Goal: Information Seeking & Learning: Learn about a topic

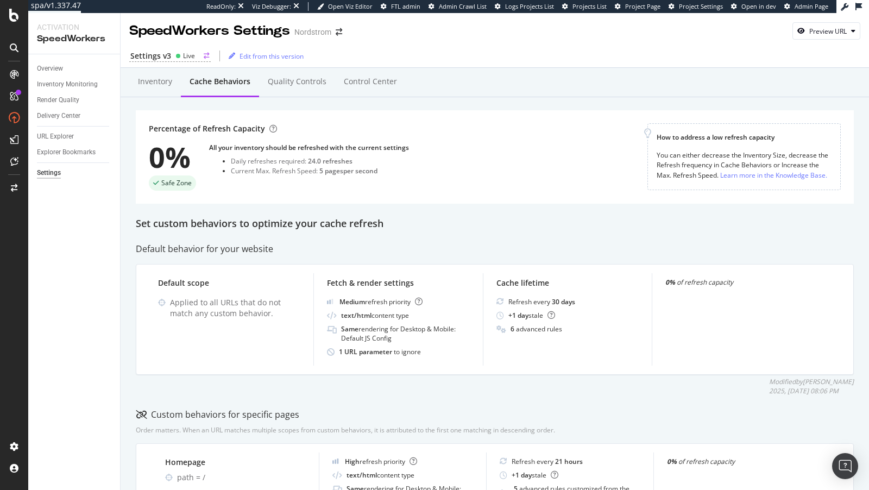
click at [176, 52] on div "Live" at bounding box center [185, 55] width 20 height 9
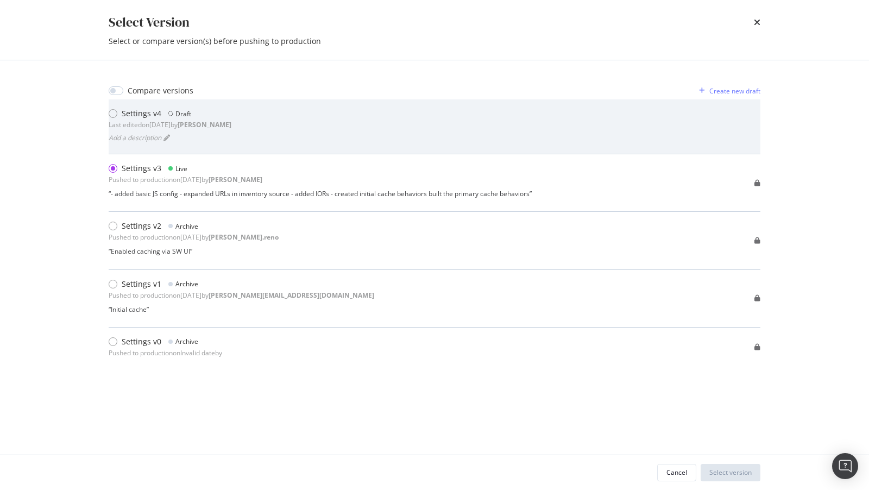
click at [182, 127] on div "Last edited on 2025 Sep 28th by connor" at bounding box center [170, 124] width 123 height 9
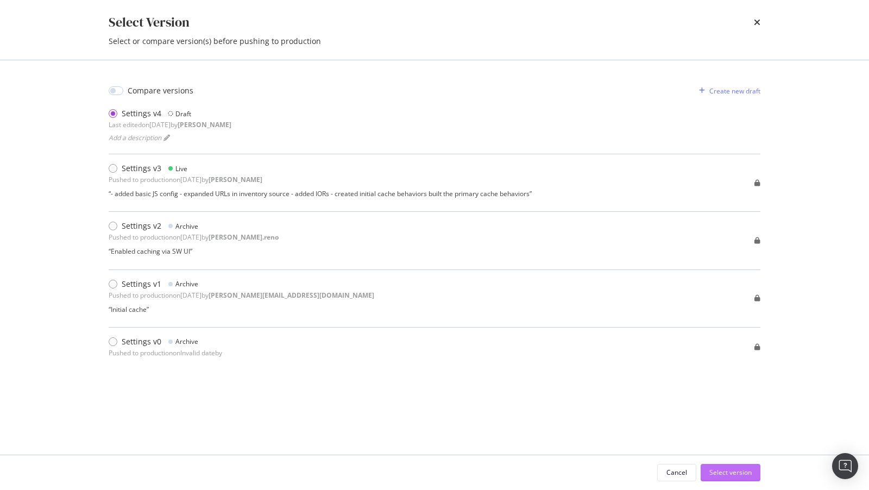
click at [733, 473] on div "Select version" at bounding box center [730, 472] width 42 height 9
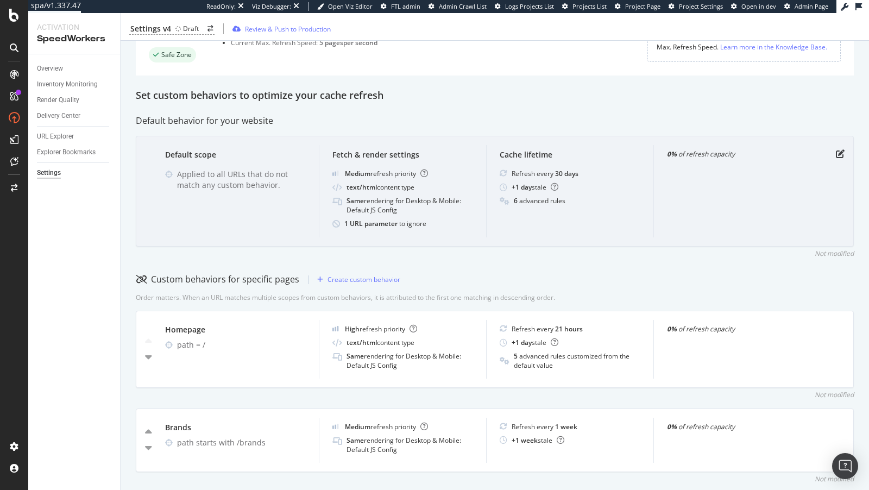
scroll to position [140, 0]
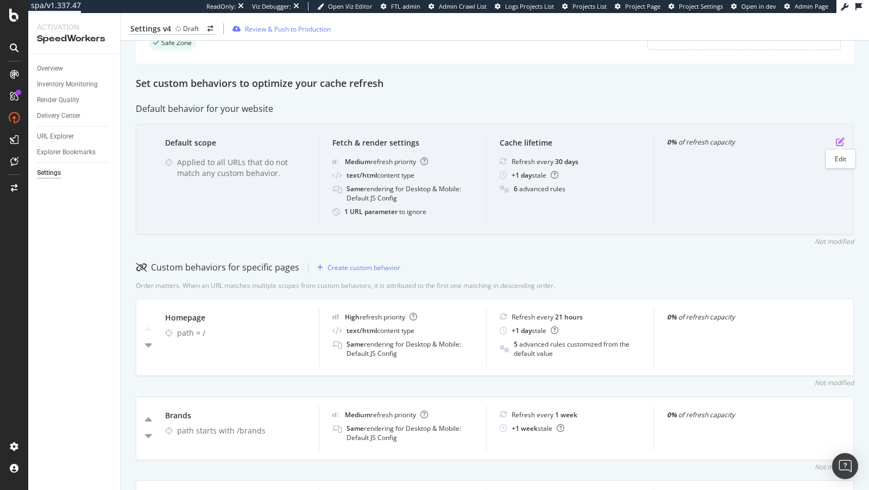
click at [838, 141] on icon "pen-to-square" at bounding box center [840, 141] width 9 height 9
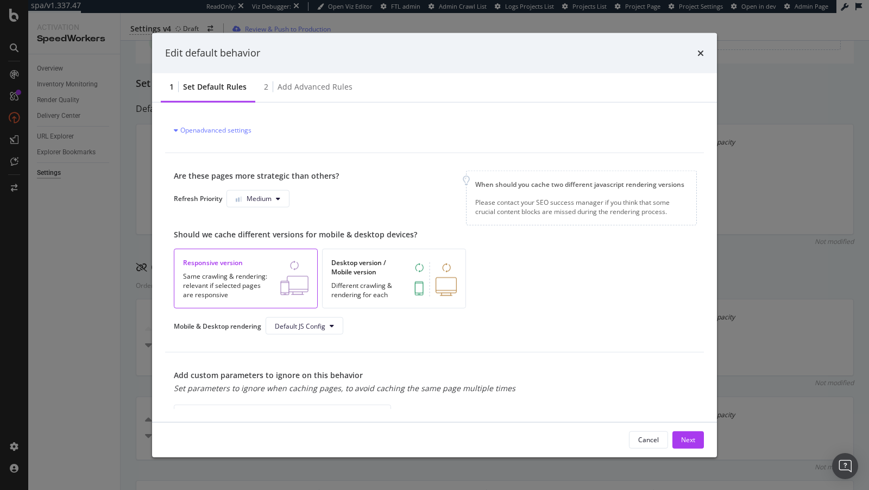
scroll to position [282, 0]
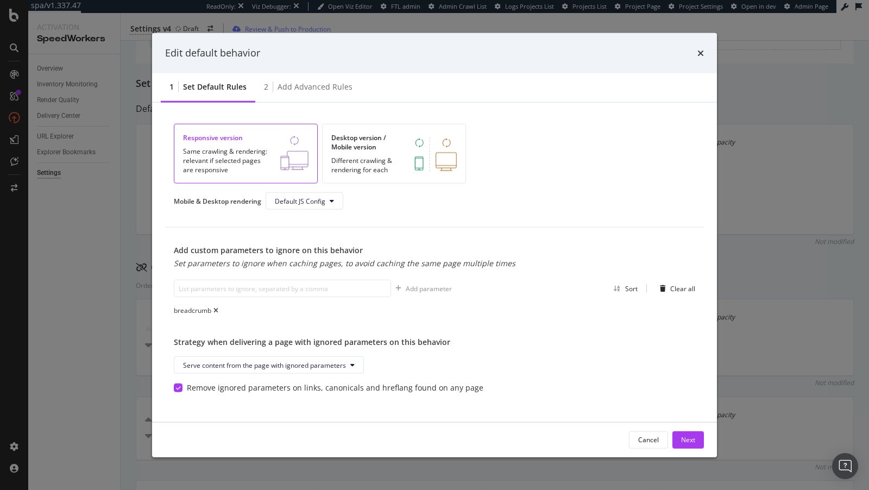
click at [328, 266] on div "Set parameters to ignore when caching pages, to avoid caching the same page mul…" at bounding box center [345, 263] width 342 height 11
click at [319, 280] on input "modal" at bounding box center [282, 288] width 217 height 17
paste input "origin"
type input "origin"
click at [411, 284] on div "Add parameter" at bounding box center [429, 288] width 46 height 9
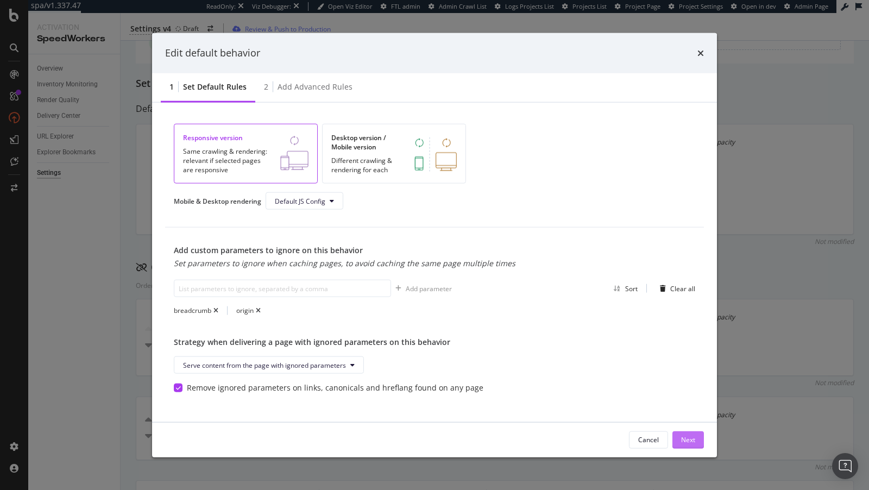
click at [697, 443] on button "Next" at bounding box center [688, 439] width 32 height 17
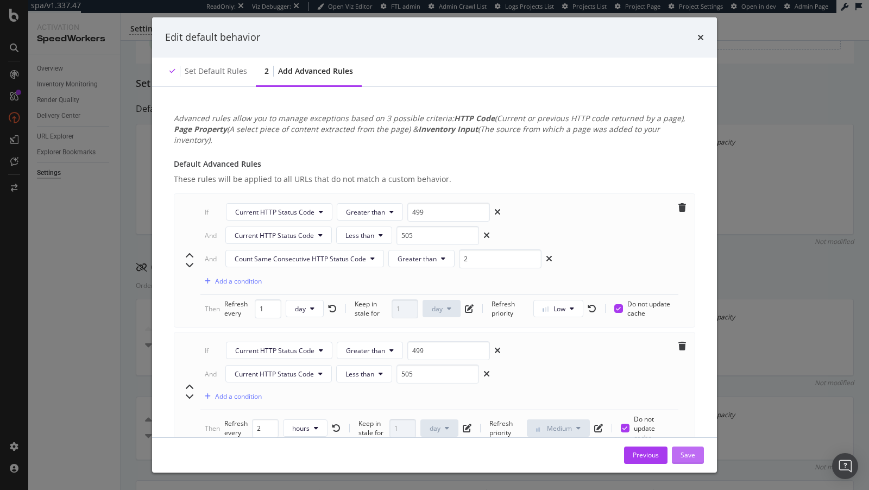
click at [690, 451] on div "Save" at bounding box center [688, 454] width 15 height 9
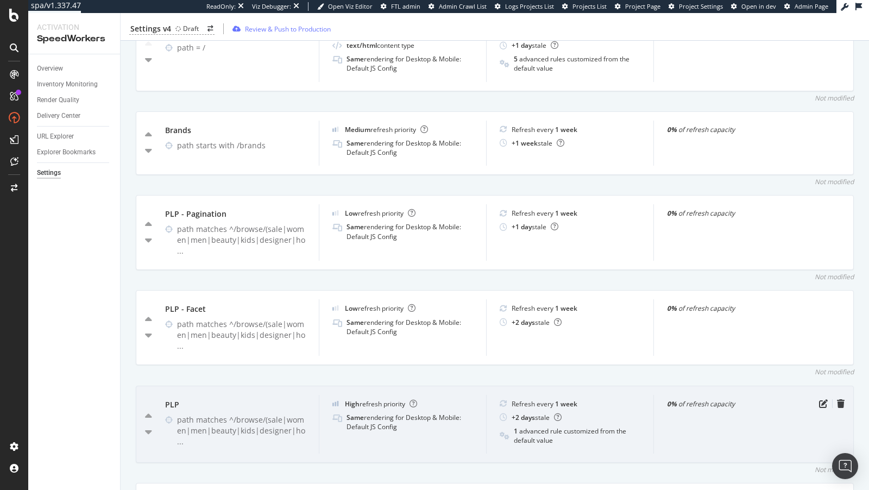
scroll to position [0, 0]
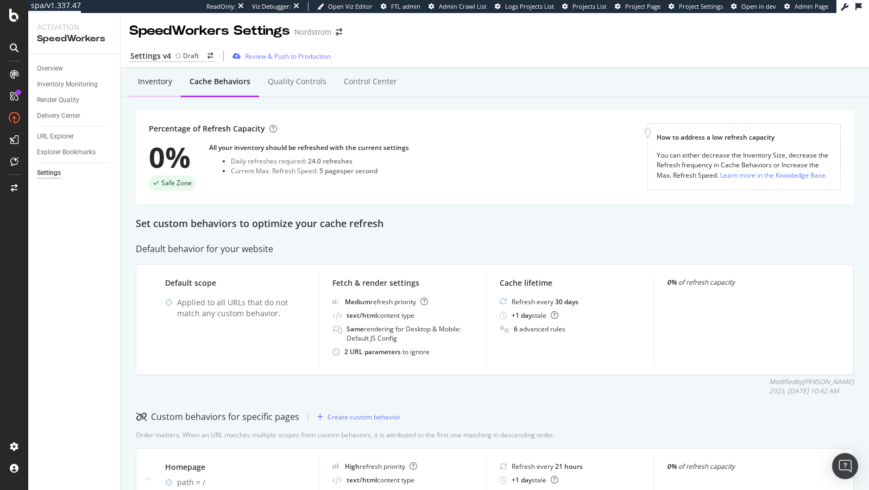
click at [160, 83] on div "Inventory" at bounding box center [155, 81] width 34 height 11
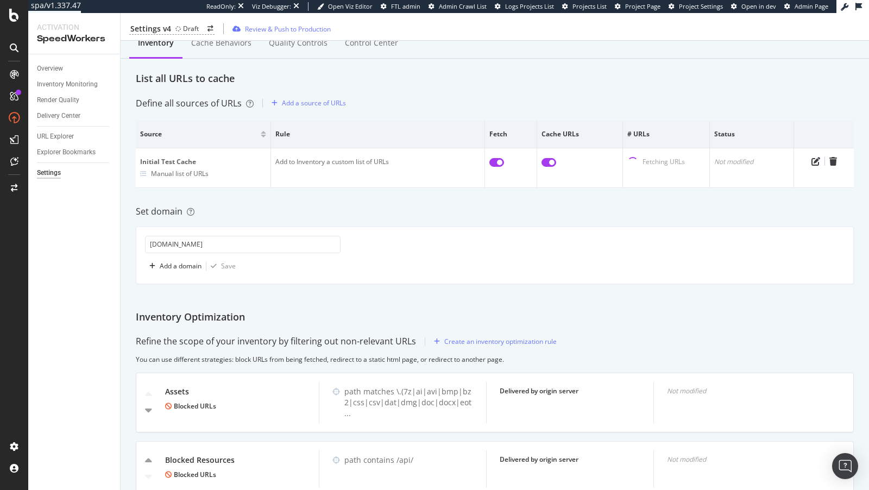
scroll to position [77, 0]
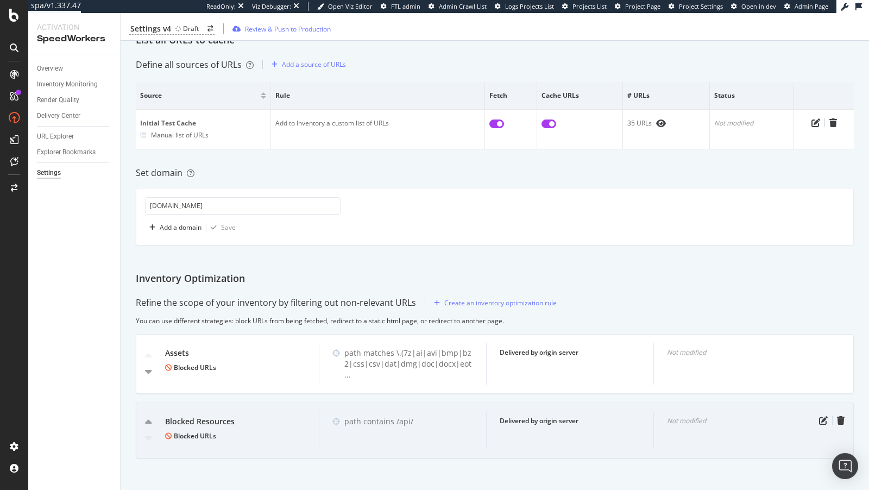
click at [815, 420] on div "Not modified" at bounding box center [736, 430] width 167 height 37
click at [828, 418] on div at bounding box center [833, 420] width 24 height 9
click at [821, 416] on icon "pen-to-square" at bounding box center [823, 420] width 9 height 9
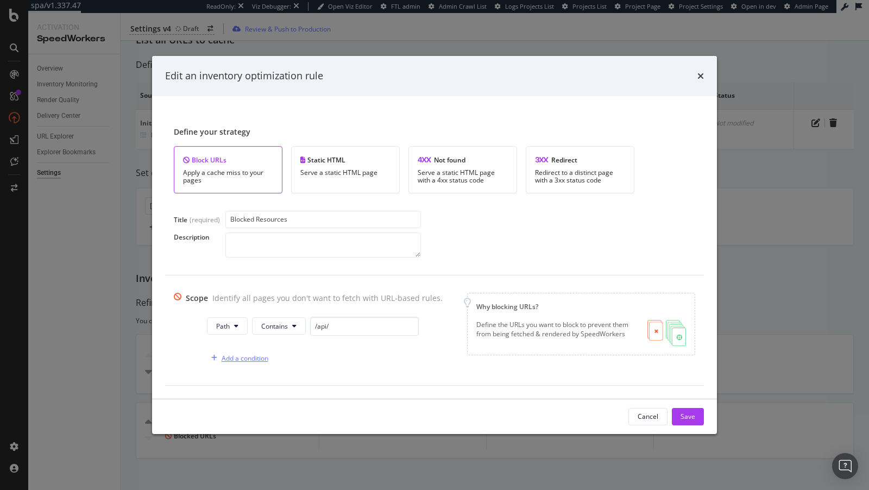
click at [247, 361] on div "Add a condition" at bounding box center [245, 358] width 47 height 9
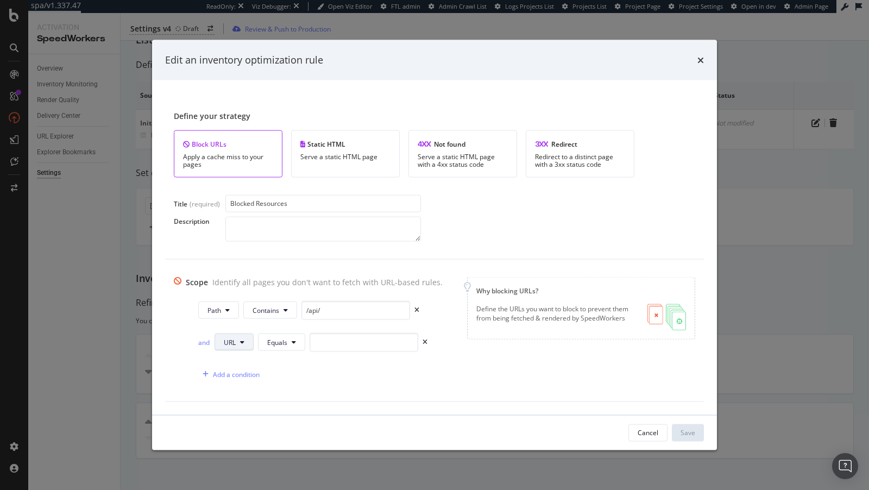
click at [240, 339] on icon "modal" at bounding box center [242, 342] width 4 height 7
click at [229, 424] on span "Path" at bounding box center [239, 423] width 38 height 10
click at [271, 338] on span "Equals" at bounding box center [278, 341] width 20 height 9
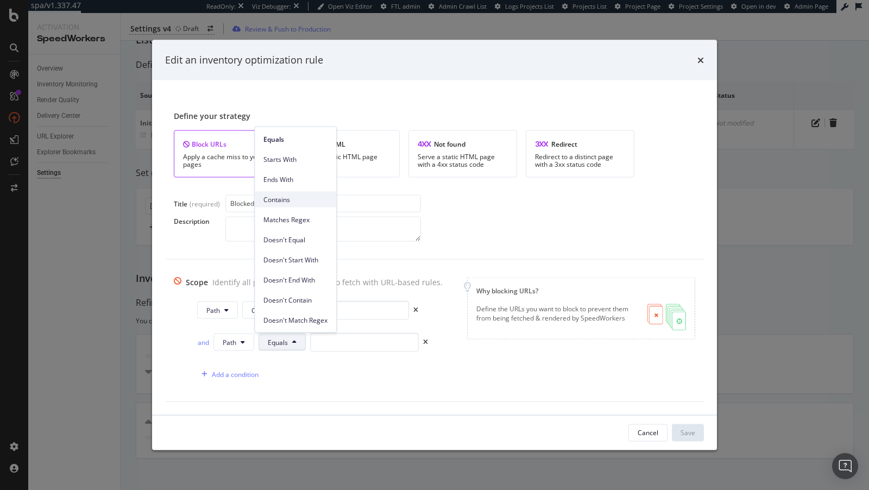
click at [276, 199] on span "Contains" at bounding box center [295, 199] width 64 height 10
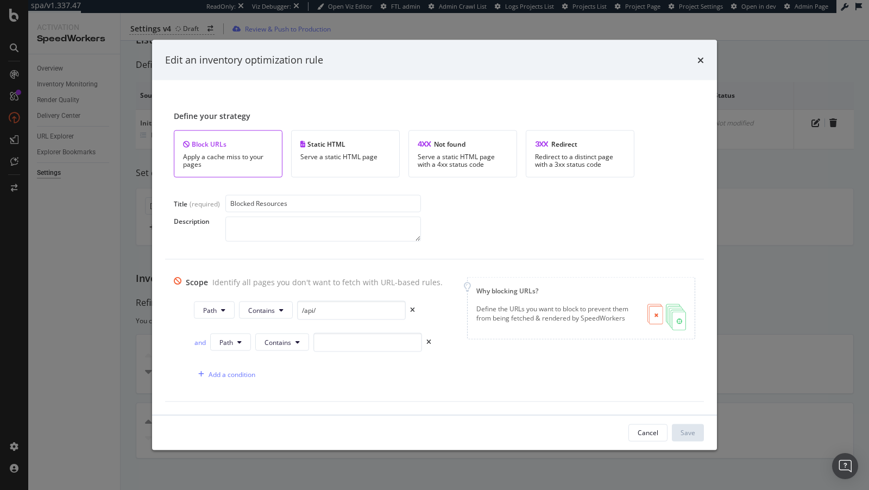
click at [336, 354] on div "and Path Contains" at bounding box center [318, 343] width 249 height 23
click at [334, 347] on input "modal" at bounding box center [367, 341] width 109 height 19
type input "/track/"
click at [684, 430] on div "Save" at bounding box center [688, 432] width 15 height 9
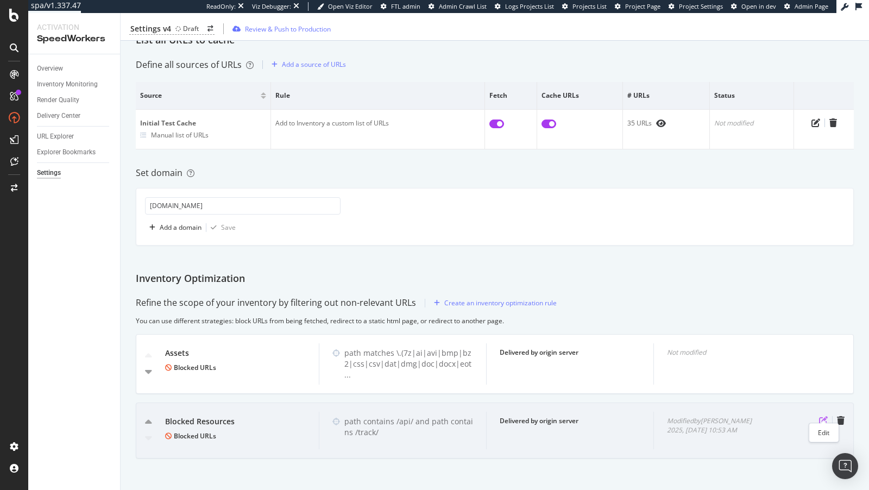
click at [821, 416] on icon "pen-to-square" at bounding box center [823, 420] width 9 height 9
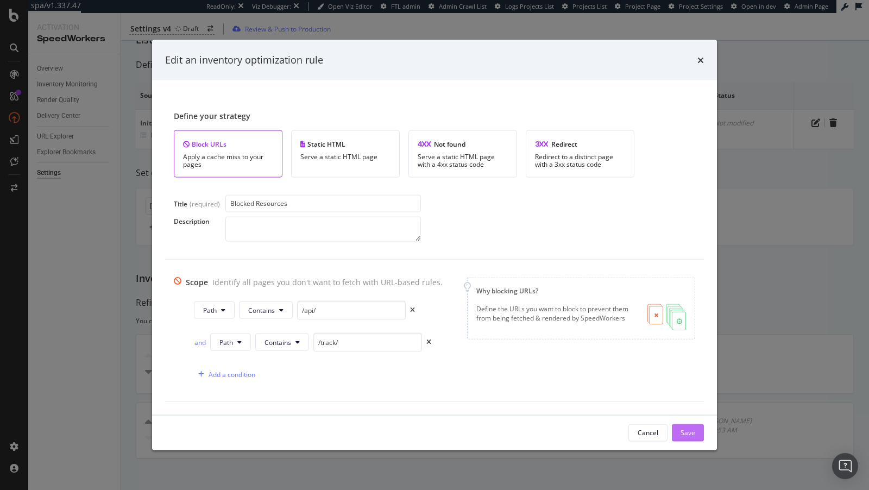
click at [688, 434] on div "Save" at bounding box center [688, 432] width 15 height 9
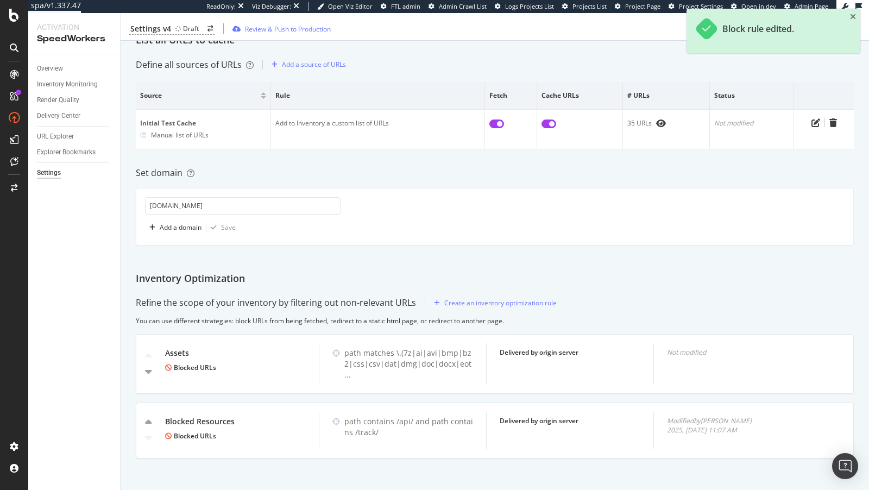
scroll to position [0, 0]
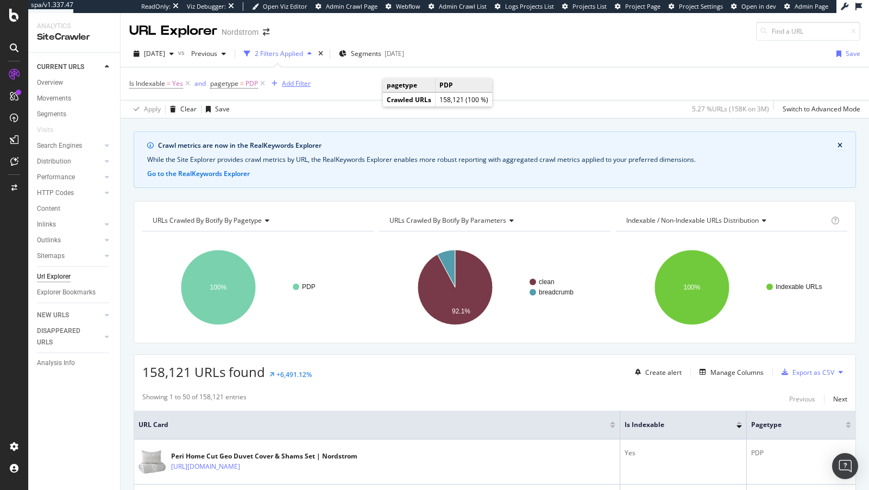
click at [294, 81] on div "Add Filter" at bounding box center [296, 83] width 29 height 9
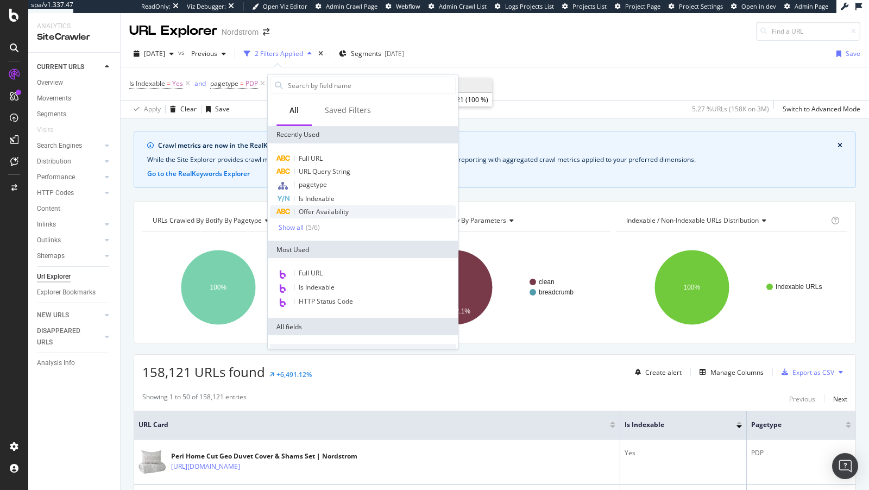
click at [336, 208] on span "Offer Availability" at bounding box center [324, 211] width 50 height 9
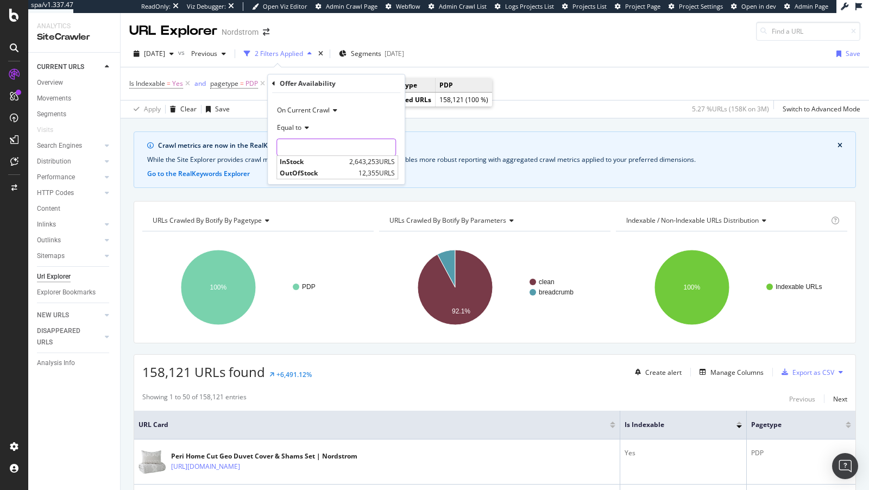
click at [308, 147] on input "text" at bounding box center [336, 146] width 118 height 17
click at [309, 172] on span "OutOfStock" at bounding box center [318, 172] width 76 height 9
type input "OutOfStock"
click at [388, 168] on div "Apply" at bounding box center [387, 170] width 17 height 9
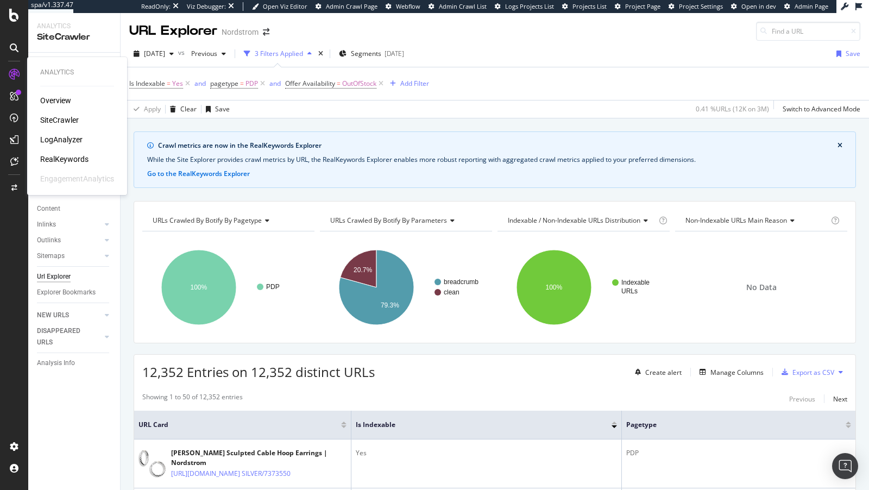
click at [69, 141] on div "LogAnalyzer" at bounding box center [61, 139] width 42 height 11
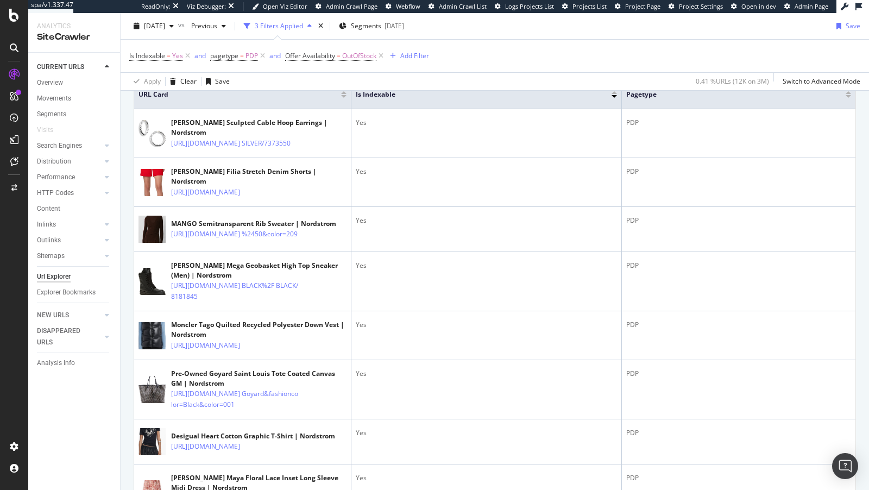
scroll to position [363, 0]
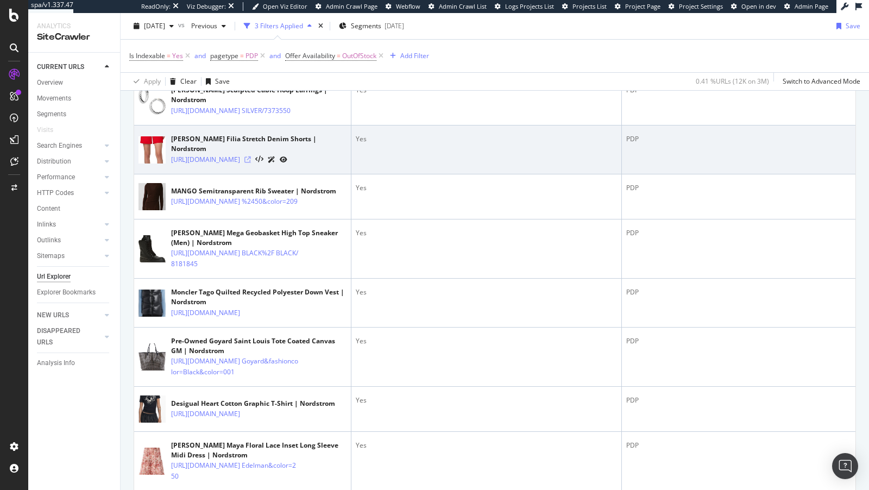
click at [251, 163] on icon at bounding box center [247, 159] width 7 height 7
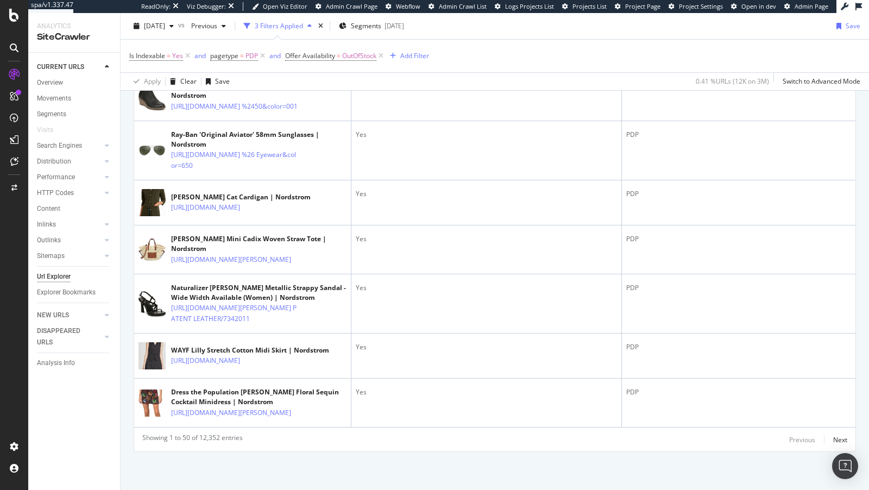
scroll to position [4584, 0]
click at [48, 86] on div "Overview" at bounding box center [50, 82] width 26 height 11
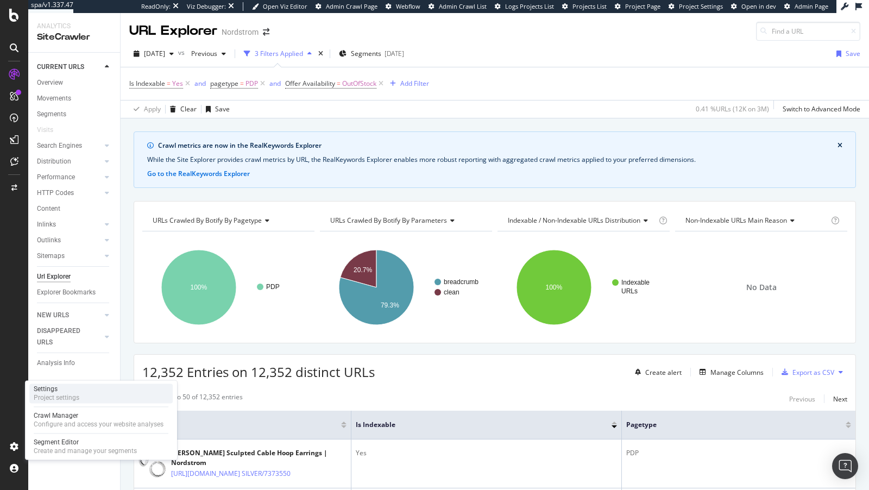
click at [59, 402] on div "Settings Project settings" at bounding box center [100, 393] width 143 height 20
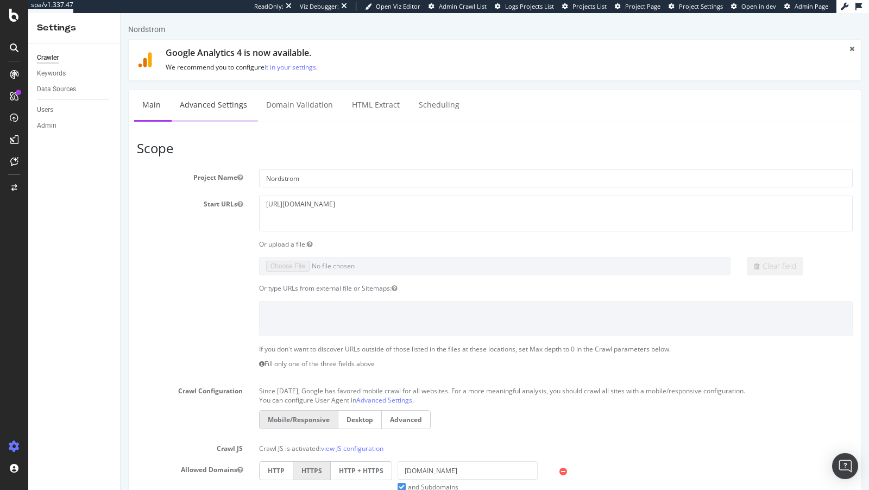
click at [207, 106] on link "Advanced Settings" at bounding box center [214, 105] width 84 height 30
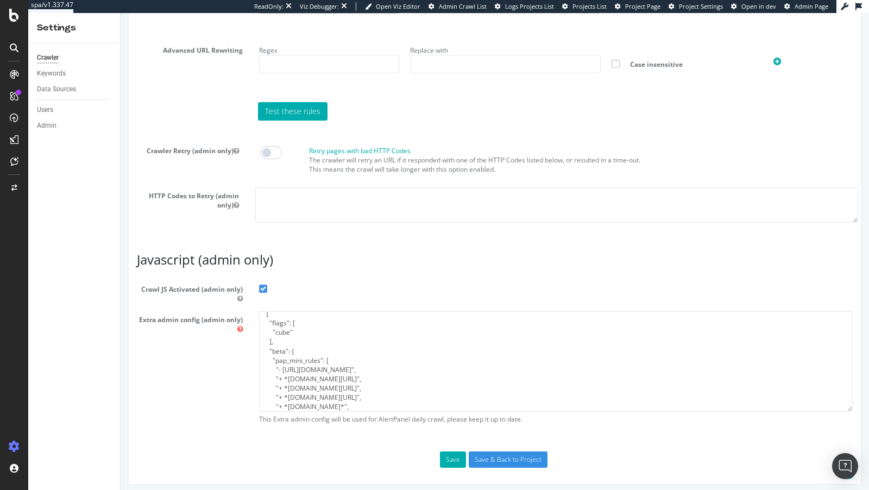
scroll to position [3, 0]
click at [14, 192] on div at bounding box center [14, 187] width 26 height 17
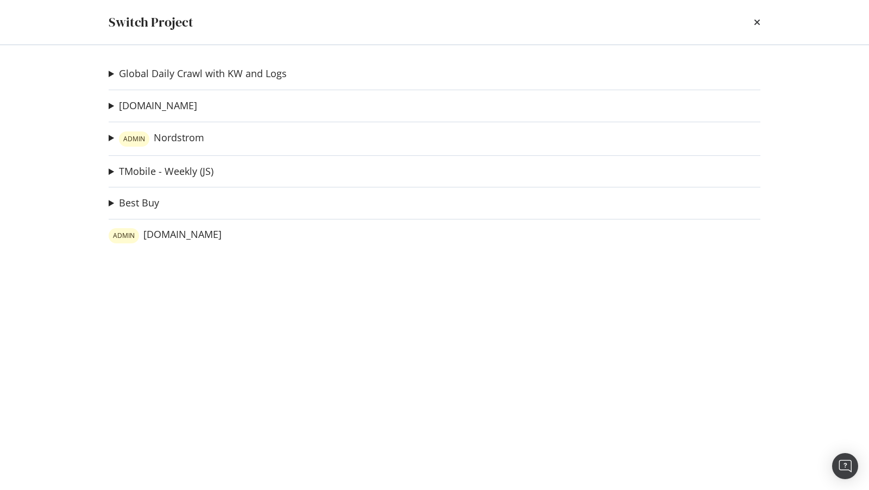
click at [108, 137] on div "Global Daily Crawl with KW and Logs GW Sitemaps V2 Ad-Hoc Project PDP force ref…" at bounding box center [434, 267] width 695 height 445
click at [115, 137] on summary "ADMIN Nordstrom" at bounding box center [157, 139] width 96 height 16
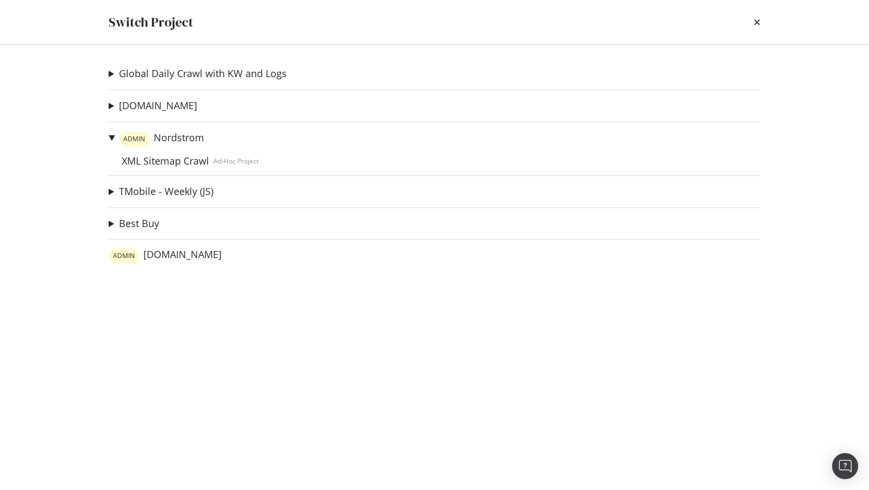
click at [115, 137] on summary "ADMIN Nordstrom" at bounding box center [184, 139] width 150 height 16
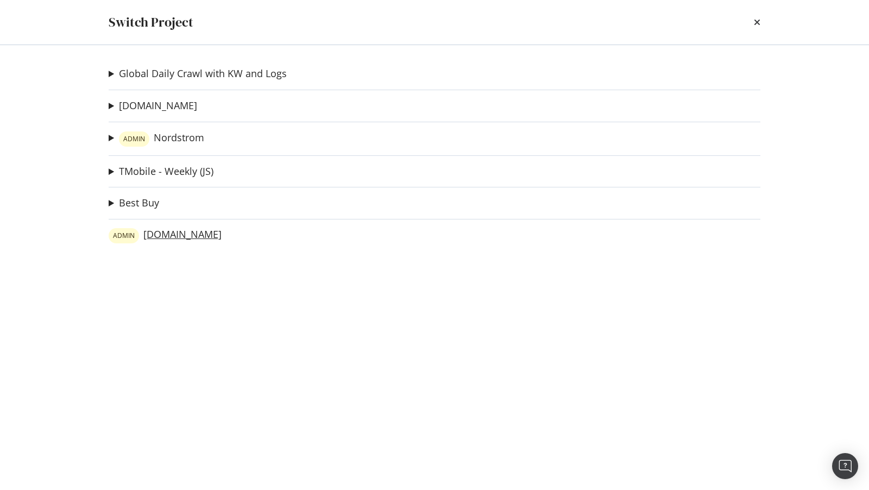
click at [211, 236] on link "ADMIN nordstromrack.com" at bounding box center [165, 235] width 113 height 15
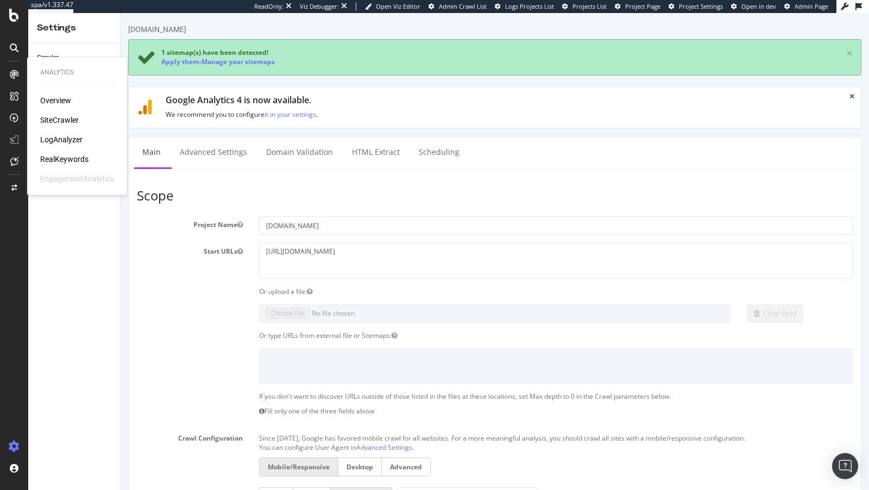
click at [61, 139] on div "LogAnalyzer" at bounding box center [61, 139] width 42 height 11
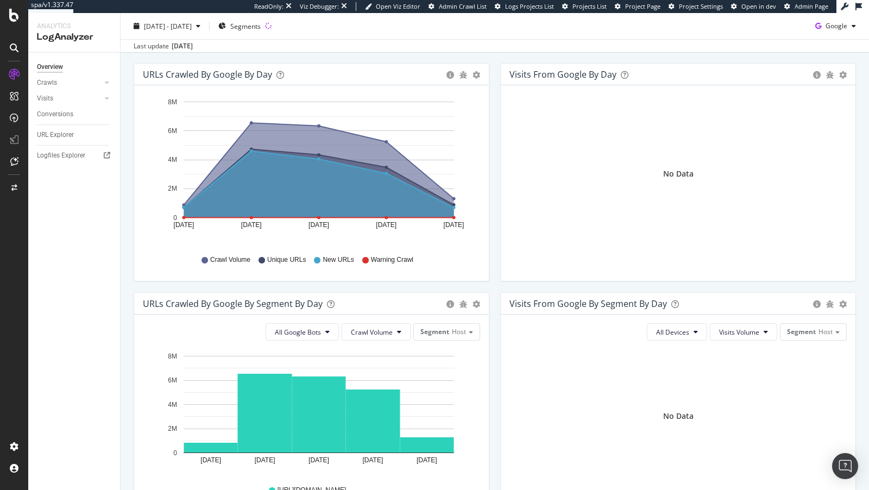
scroll to position [98, 0]
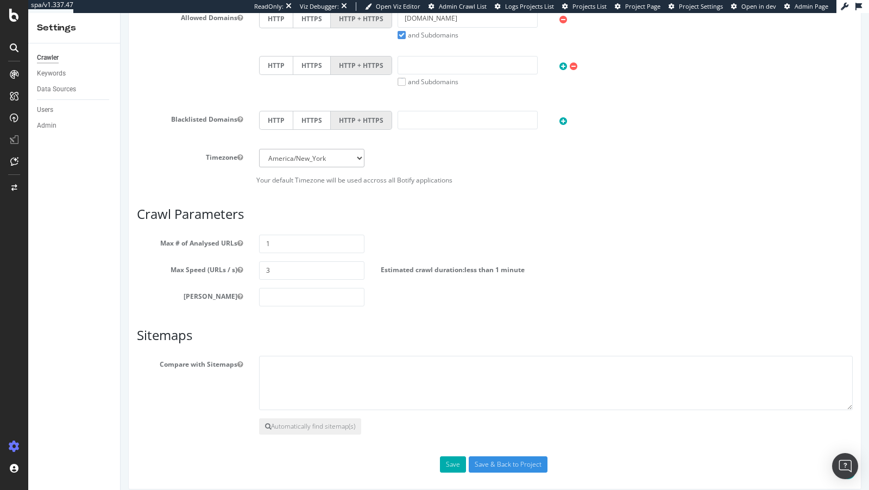
scroll to position [482, 0]
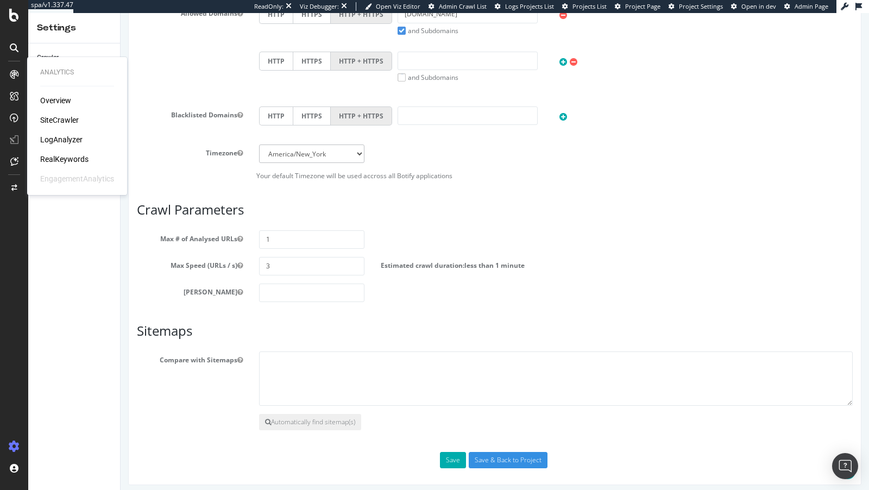
click at [68, 120] on div "SiteCrawler" at bounding box center [59, 120] width 39 height 11
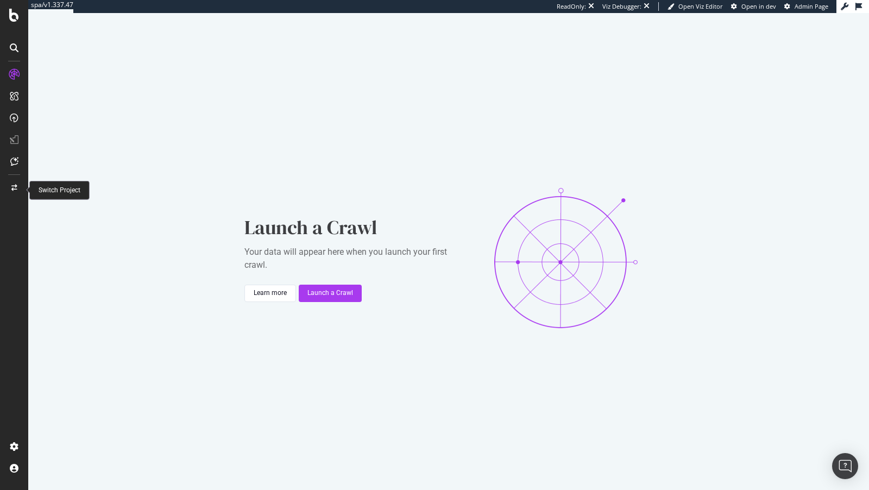
click at [11, 189] on icon at bounding box center [14, 188] width 6 height 7
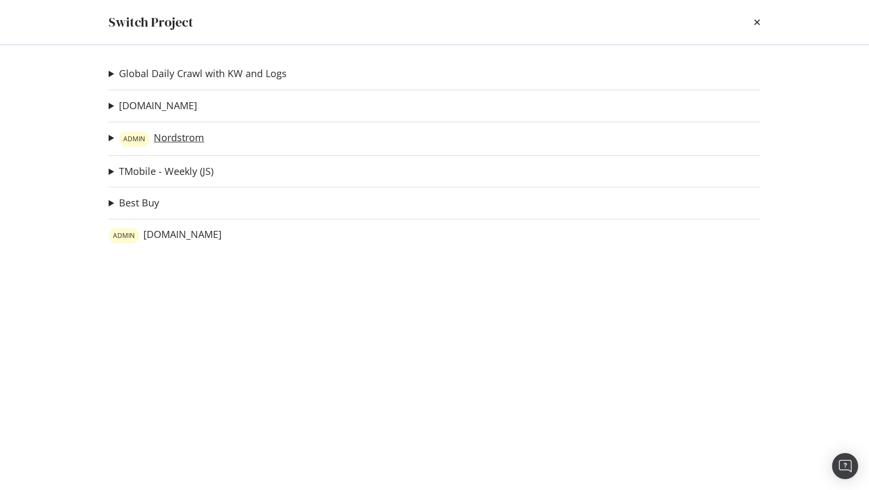
click at [174, 138] on link "ADMIN Nordstrom" at bounding box center [161, 138] width 85 height 15
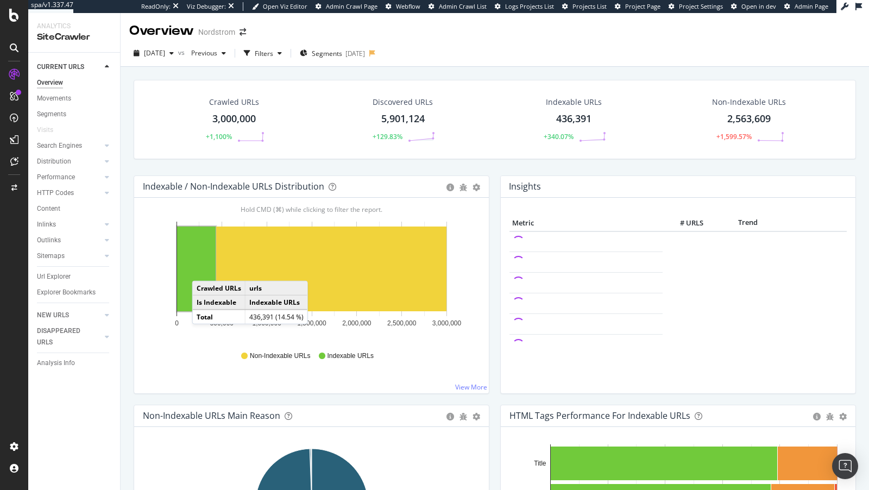
click at [203, 269] on rect "A chart." at bounding box center [196, 268] width 39 height 85
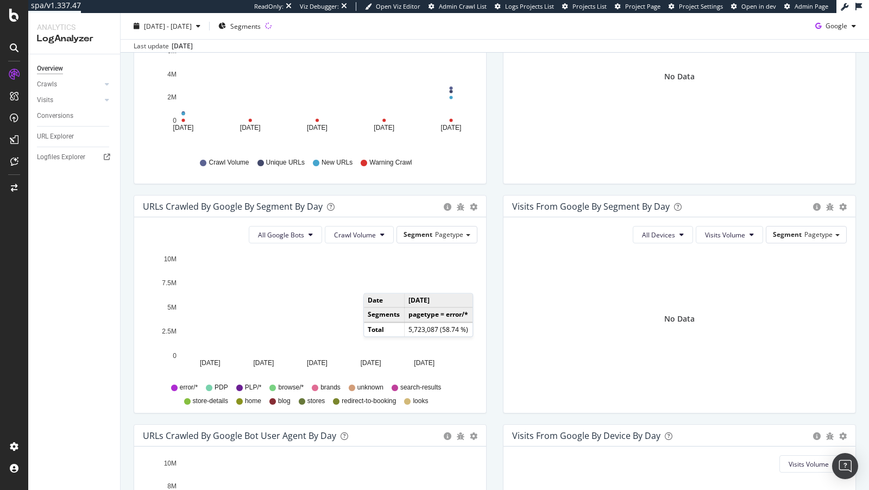
scroll to position [240, 0]
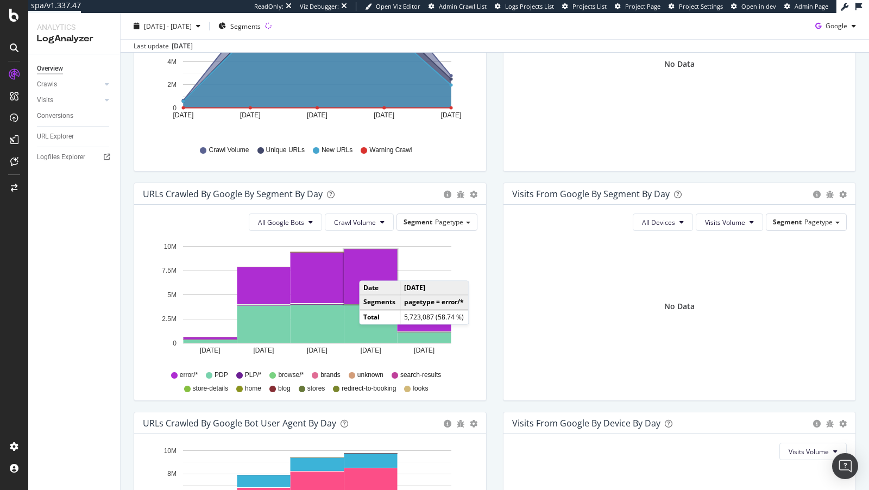
click at [370, 269] on rect "A chart." at bounding box center [370, 276] width 53 height 55
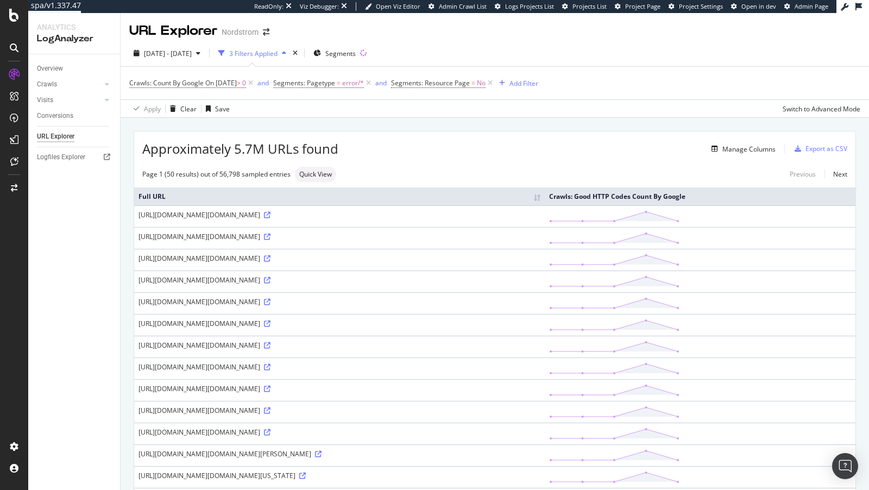
drag, startPoint x: 224, startPoint y: 261, endPoint x: 245, endPoint y: 262, distance: 21.2
click at [245, 241] on div "[URL][DOMAIN_NAME][DOMAIN_NAME]" at bounding box center [339, 236] width 402 height 9
copy div "/track/"
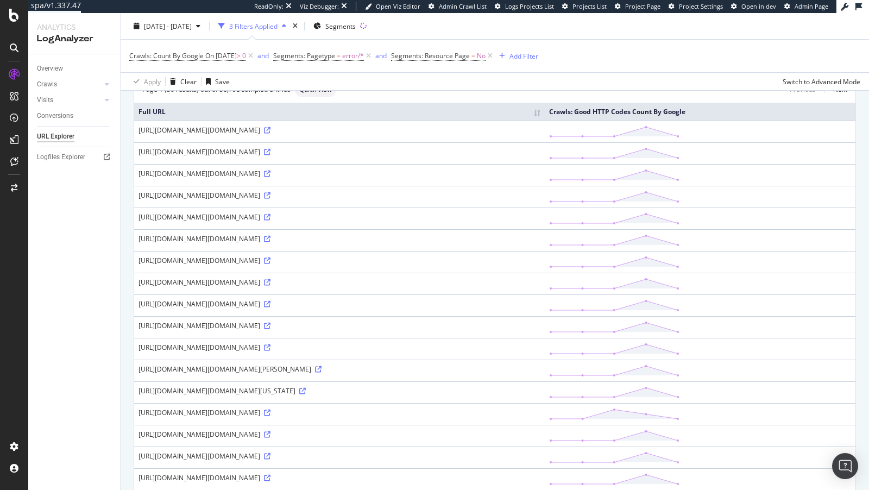
scroll to position [61, 0]
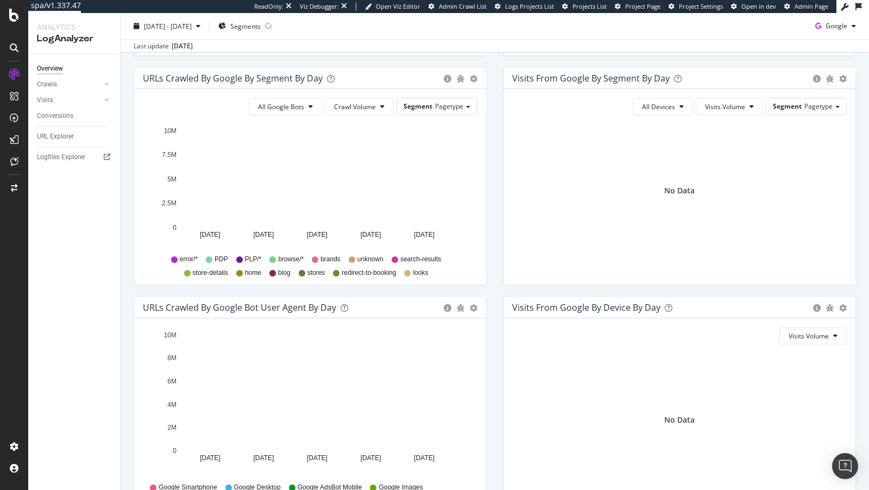
scroll to position [426, 0]
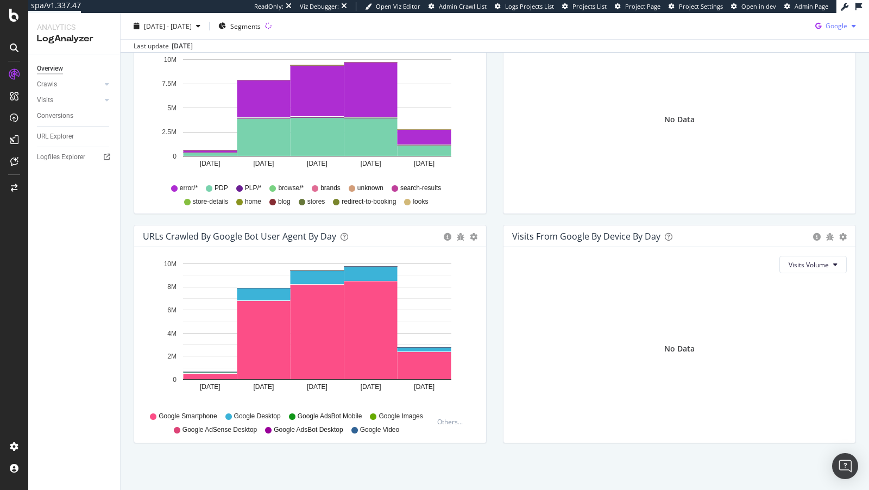
click at [782, 23] on span "Google" at bounding box center [837, 25] width 22 height 9
click at [782, 84] on div "OpenAI" at bounding box center [828, 88] width 75 height 16
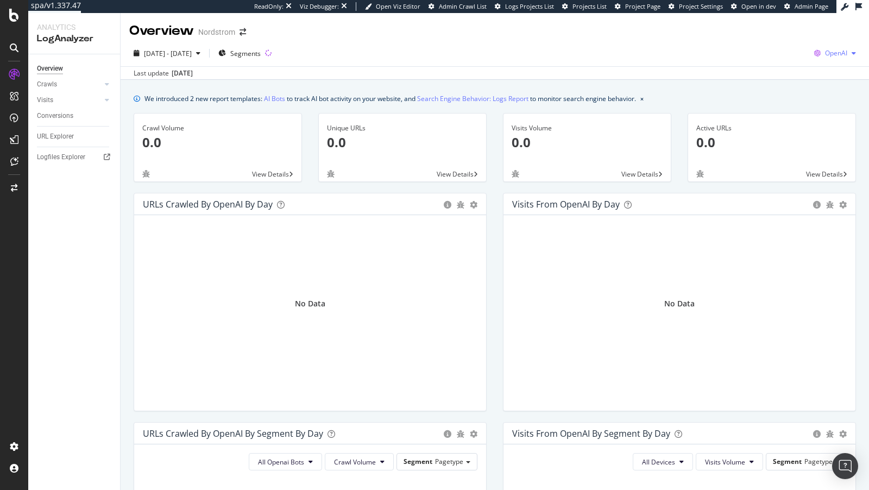
click at [782, 55] on span "OpenAI" at bounding box center [836, 52] width 22 height 9
click at [772, 43] on span "Bing" at bounding box center [780, 44] width 40 height 10
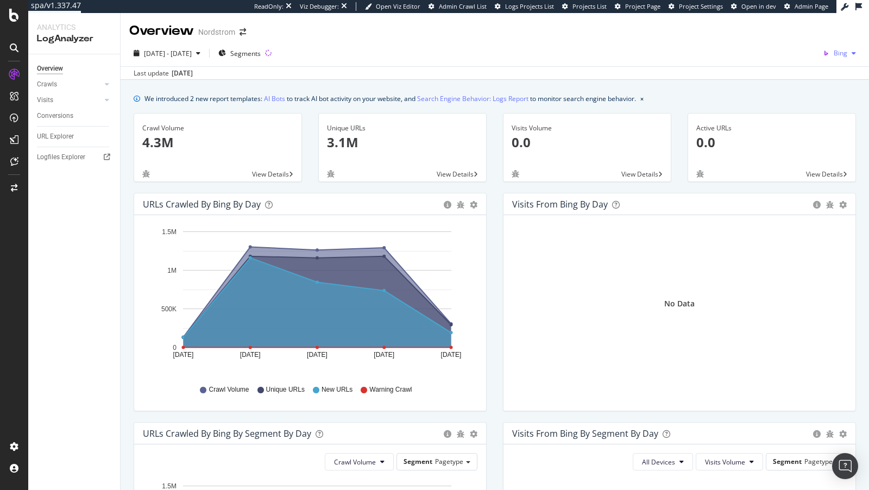
click at [782, 56] on icon "button" at bounding box center [854, 53] width 4 height 7
click at [775, 67] on span "OpenAI" at bounding box center [790, 64] width 40 height 10
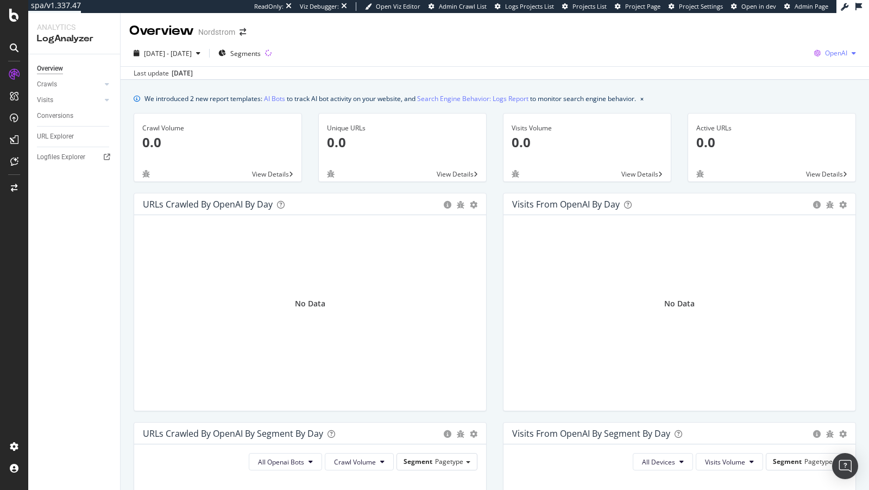
click at [782, 54] on span "OpenAI" at bounding box center [836, 52] width 22 height 9
click at [773, 89] on div "Other AI Bots" at bounding box center [771, 84] width 75 height 16
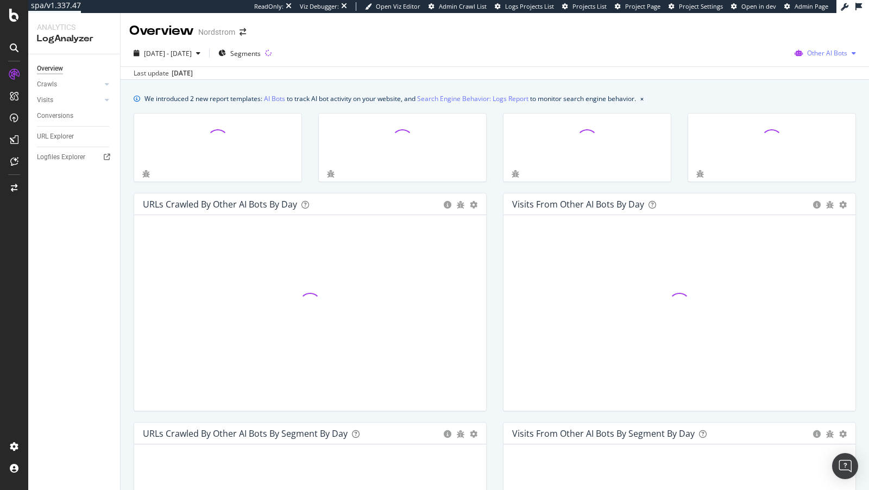
click at [782, 56] on span "Other AI Bots" at bounding box center [827, 52] width 40 height 9
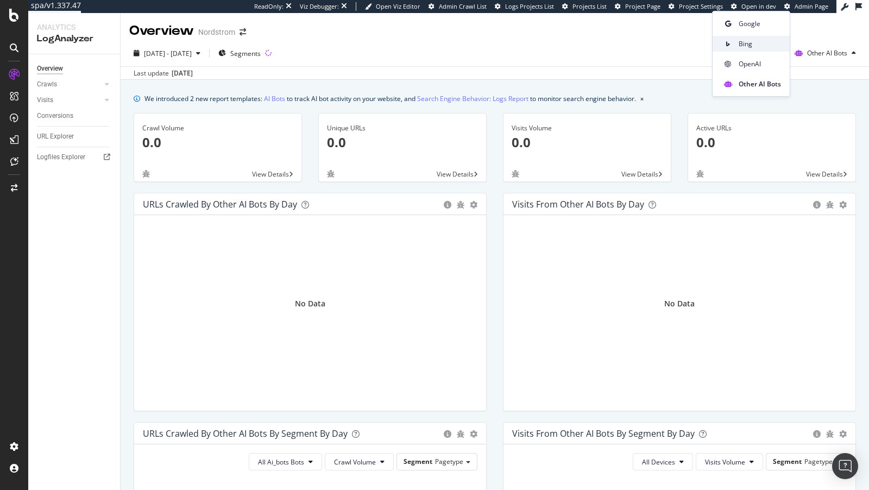
click at [771, 42] on span "Bing" at bounding box center [760, 44] width 42 height 10
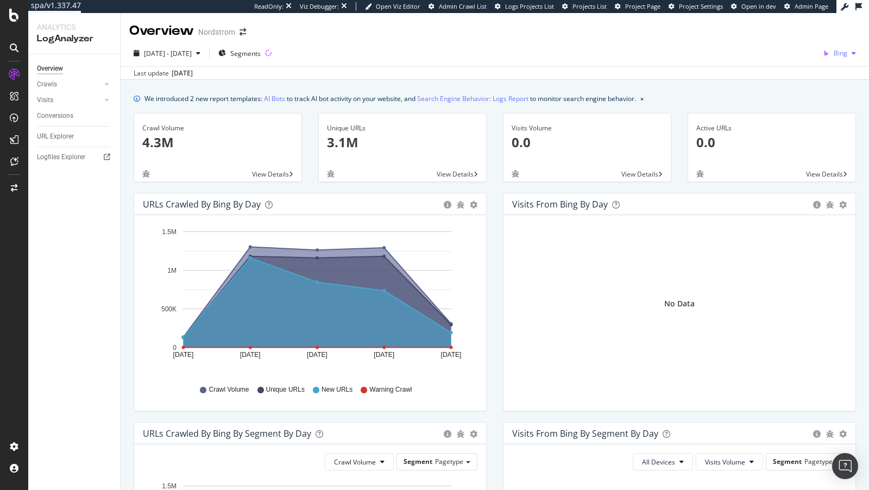
click at [782, 53] on span "Bing" at bounding box center [841, 52] width 14 height 9
click at [782, 26] on span "Google" at bounding box center [790, 24] width 40 height 10
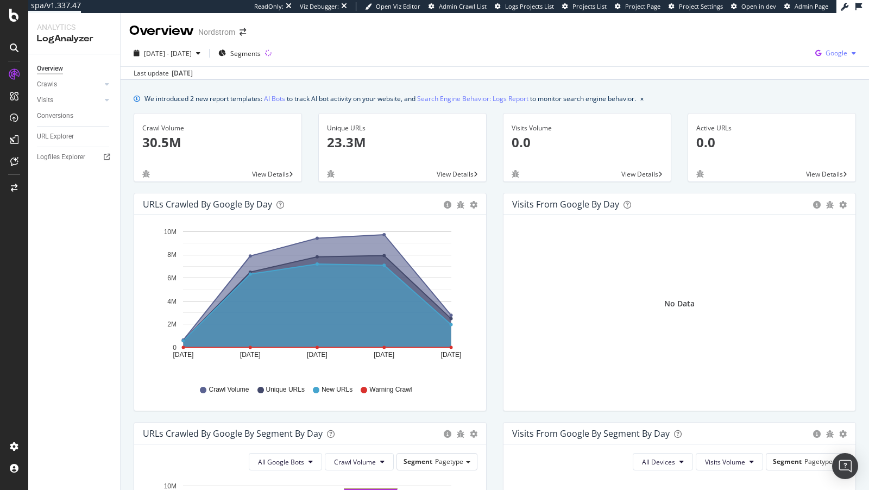
click at [782, 55] on span "Google" at bounding box center [837, 52] width 22 height 9
click at [781, 66] on span "OpenAI" at bounding box center [782, 64] width 40 height 10
